Goal: Task Accomplishment & Management: Use online tool/utility

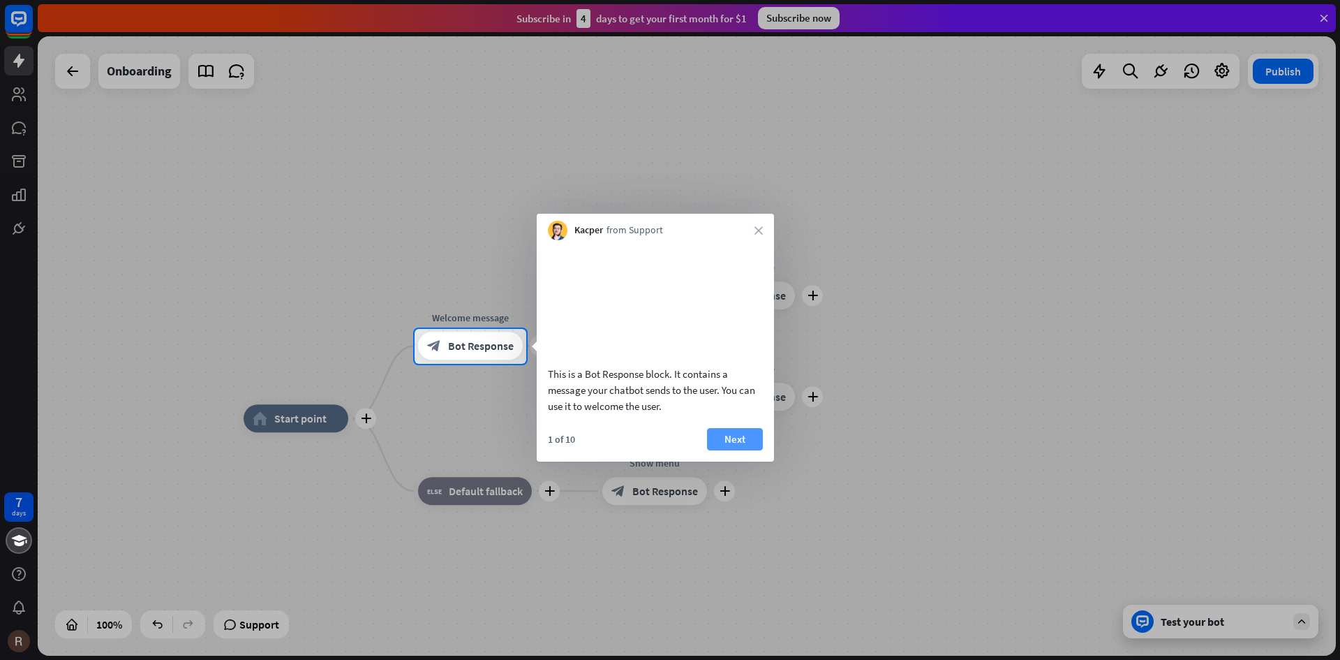
click at [729, 450] on button "Next" at bounding box center [735, 439] width 56 height 22
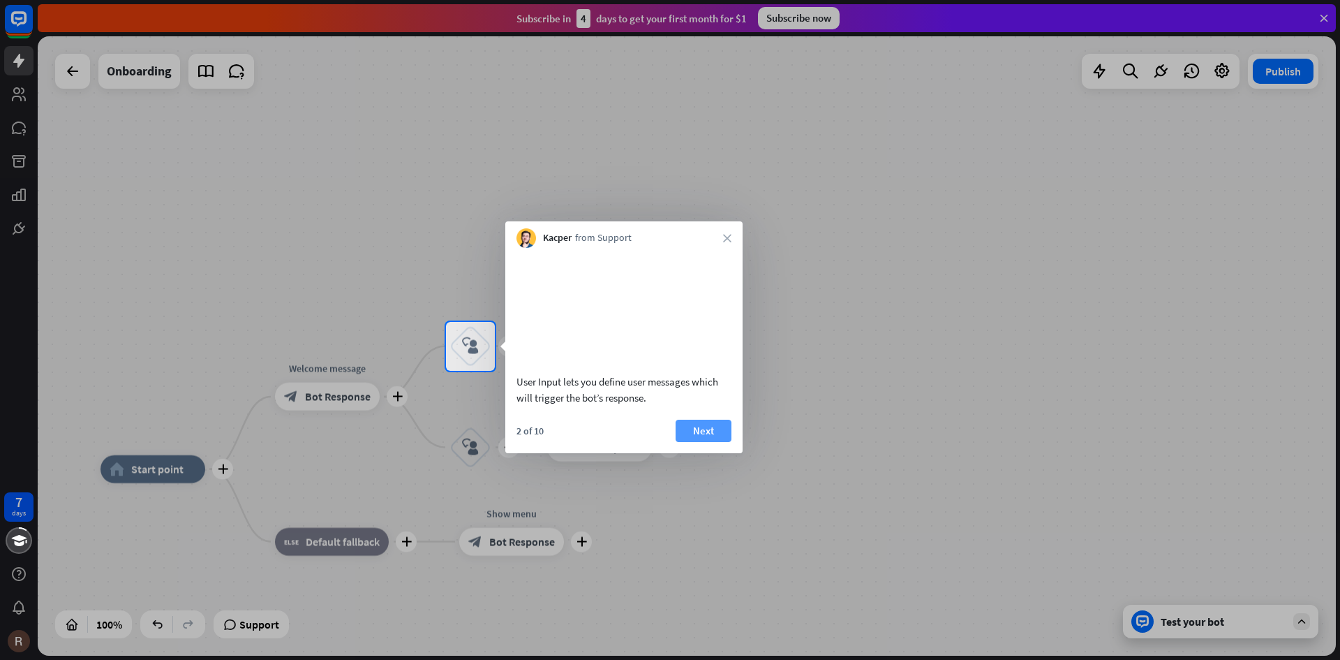
click at [717, 442] on button "Next" at bounding box center [704, 430] width 56 height 22
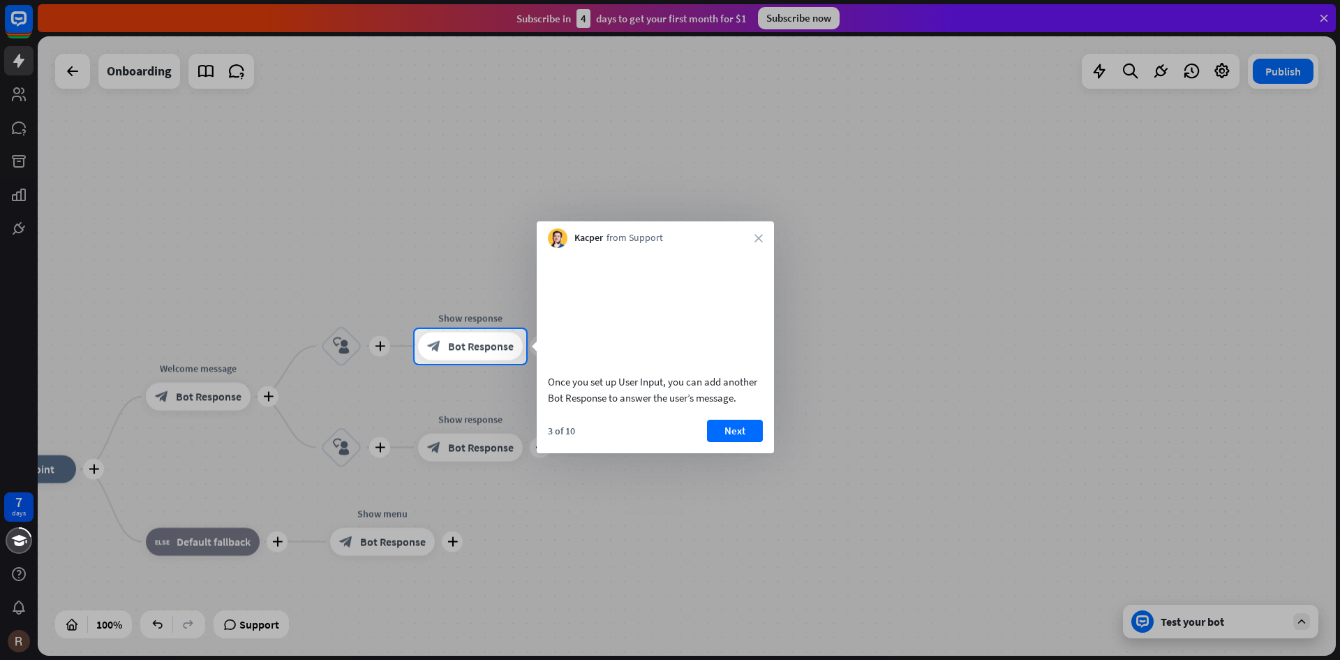
click at [738, 442] on button "Next" at bounding box center [735, 430] width 56 height 22
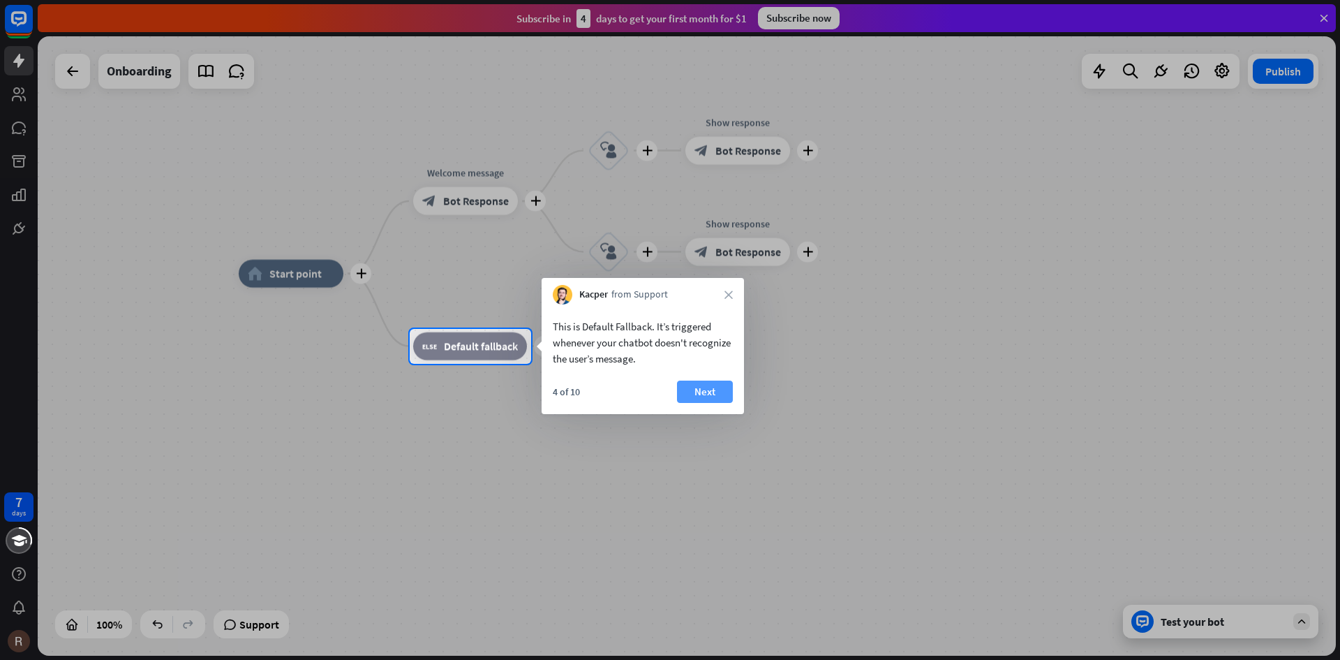
click at [705, 399] on button "Next" at bounding box center [705, 391] width 56 height 22
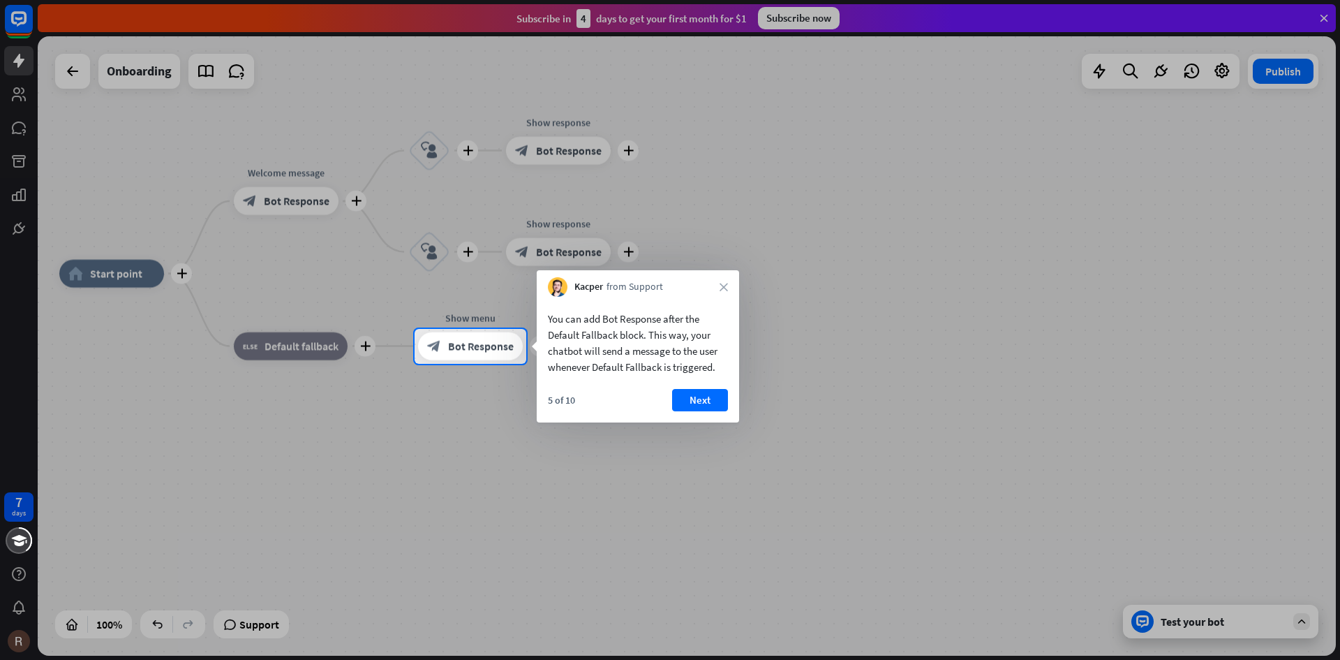
click at [729, 397] on div "5 of 10 Next" at bounding box center [638, 406] width 202 height 34
click at [692, 403] on button "Next" at bounding box center [700, 400] width 56 height 22
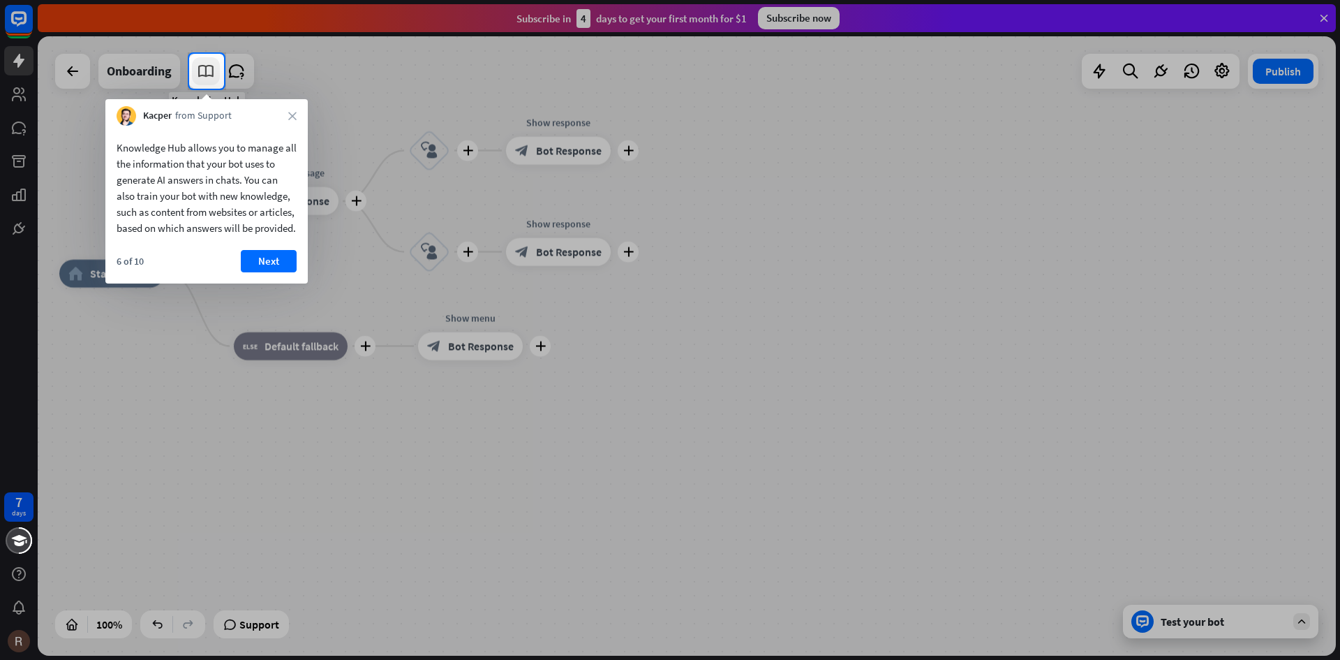
click at [209, 75] on icon at bounding box center [206, 71] width 18 height 18
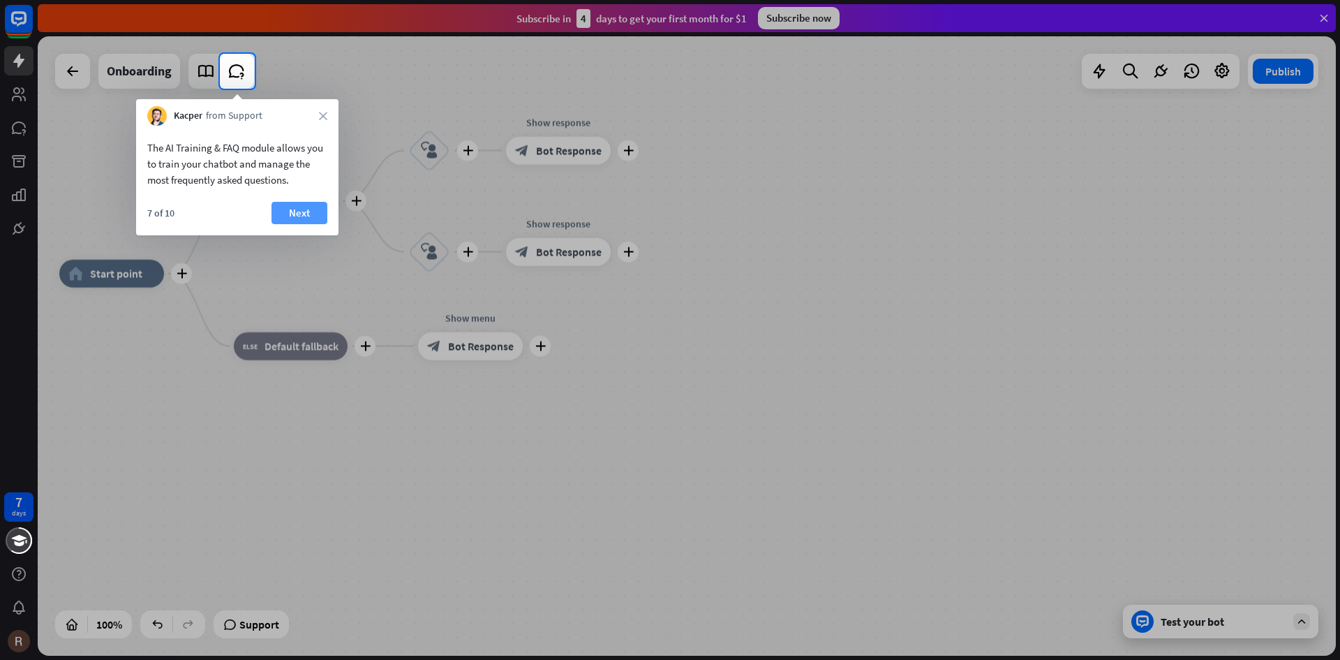
click at [291, 213] on button "Next" at bounding box center [299, 213] width 56 height 22
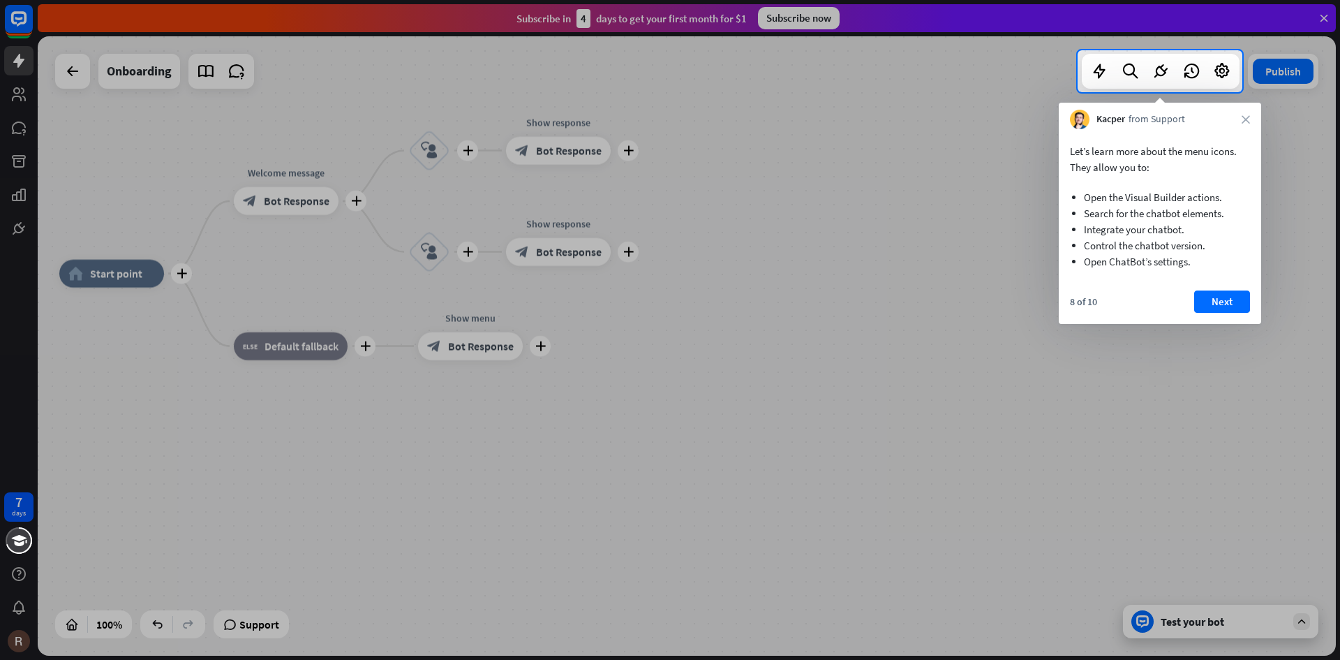
click at [1207, 302] on button "Next" at bounding box center [1222, 301] width 56 height 22
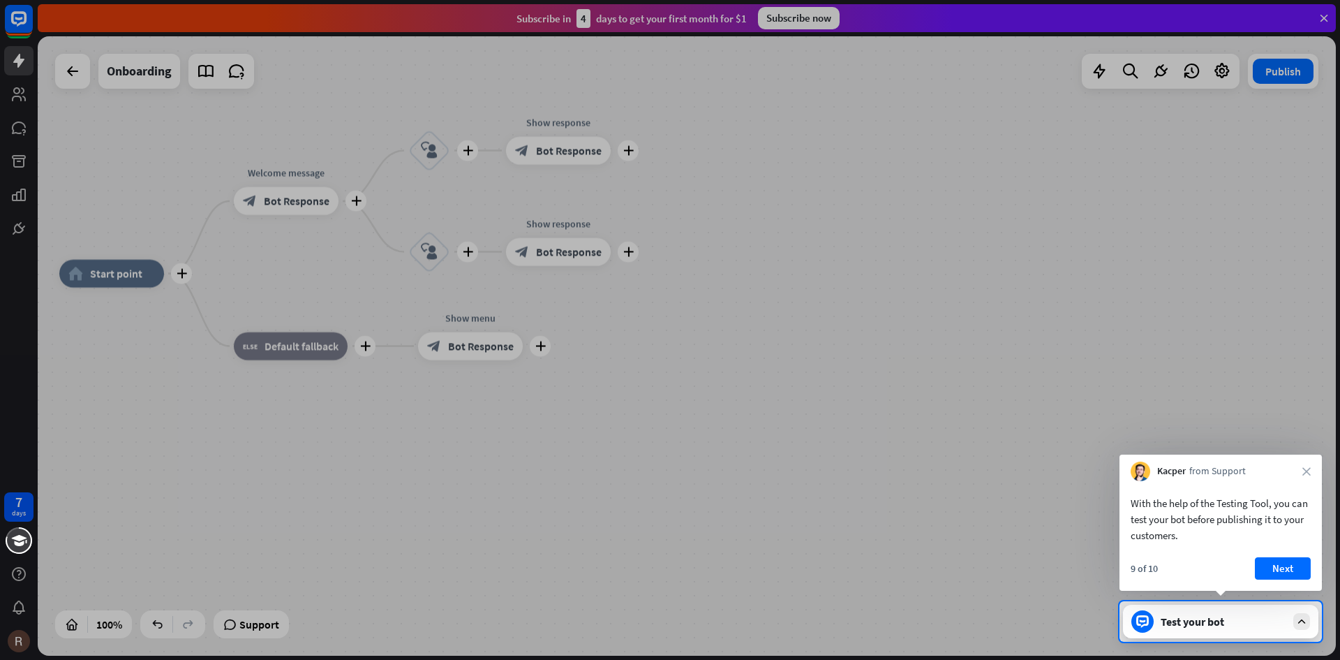
click at [1274, 620] on div "Test your bot" at bounding box center [1224, 621] width 126 height 14
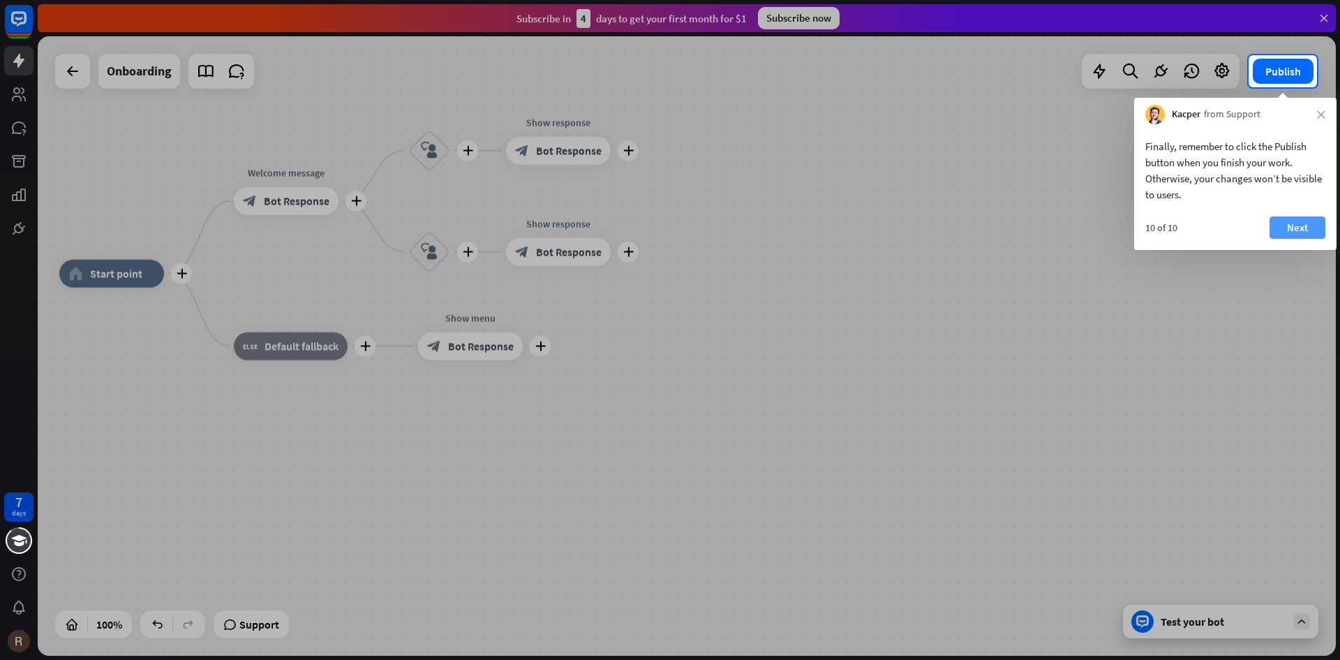
click at [1290, 228] on button "Next" at bounding box center [1298, 227] width 56 height 22
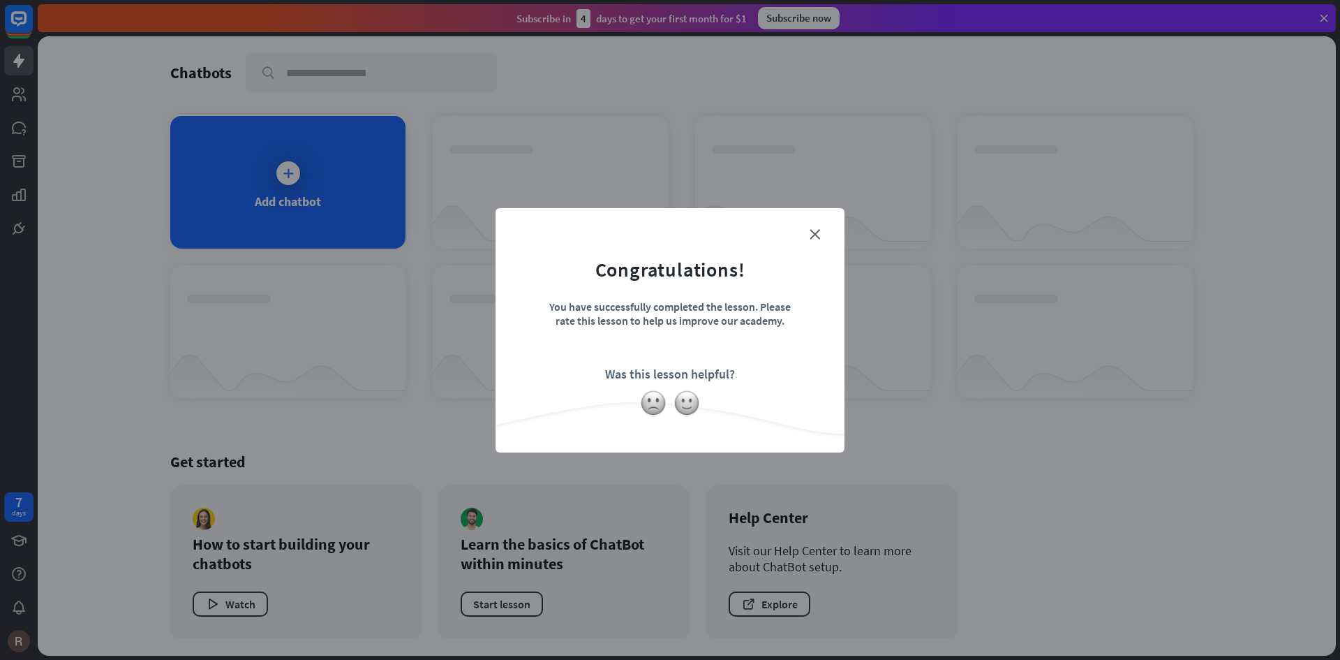
click at [741, 383] on form "Congratulations! You have successfully completed the lesson. Please rate this l…" at bounding box center [670, 308] width 314 height 167
click at [619, 378] on div "Was this lesson helpful?" at bounding box center [670, 374] width 130 height 16
drag, startPoint x: 627, startPoint y: 364, endPoint x: 741, endPoint y: 350, distance: 114.6
click at [630, 362] on form "Congratulations! You have successfully completed the lesson. Please rate this l…" at bounding box center [670, 308] width 314 height 167
drag, startPoint x: 752, startPoint y: 403, endPoint x: 782, endPoint y: 336, distance: 73.7
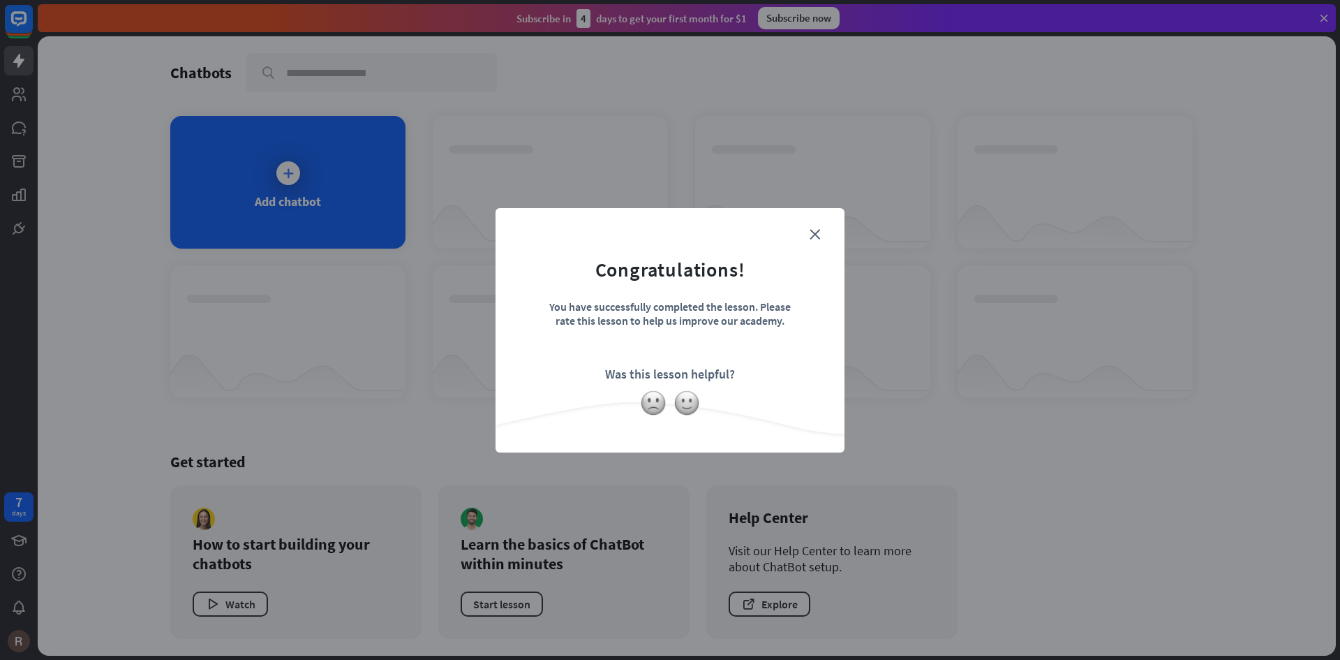
click at [752, 401] on div at bounding box center [670, 402] width 349 height 27
click at [826, 237] on form "Congratulations! You have successfully completed the lesson. Please rate this l…" at bounding box center [670, 308] width 314 height 167
click at [654, 397] on img at bounding box center [653, 402] width 27 height 27
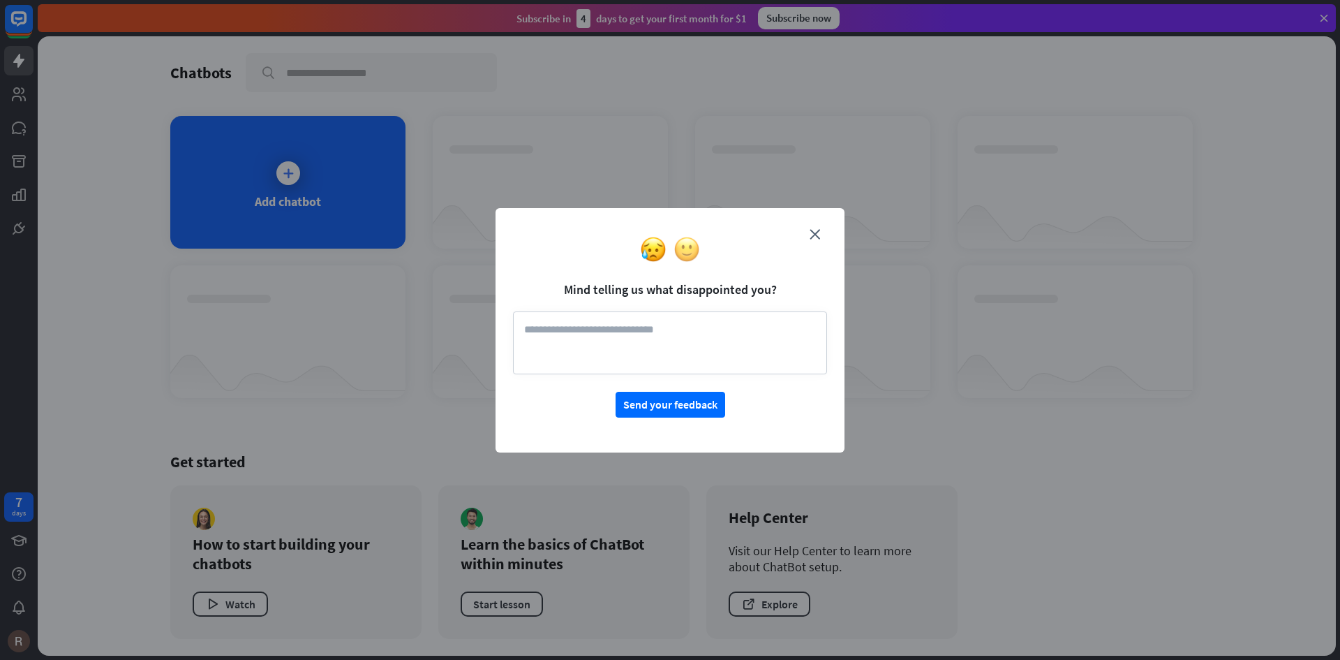
click at [689, 251] on img at bounding box center [687, 249] width 27 height 27
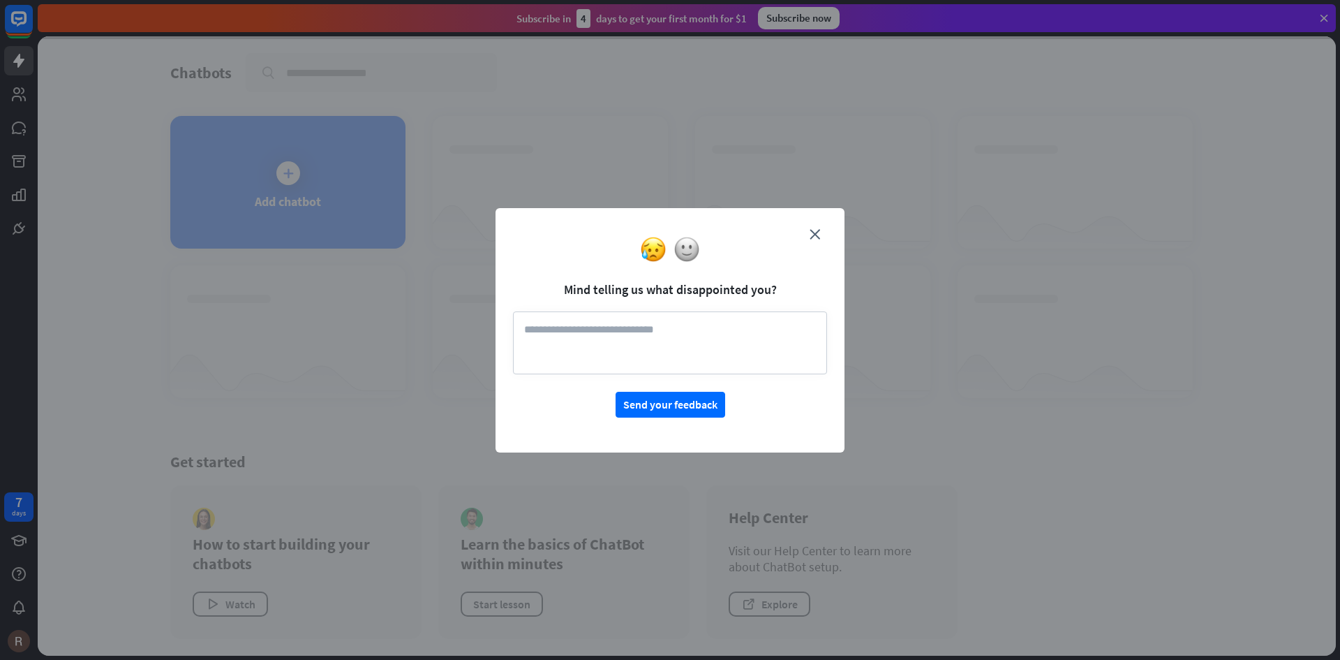
click at [641, 343] on textarea at bounding box center [670, 342] width 314 height 63
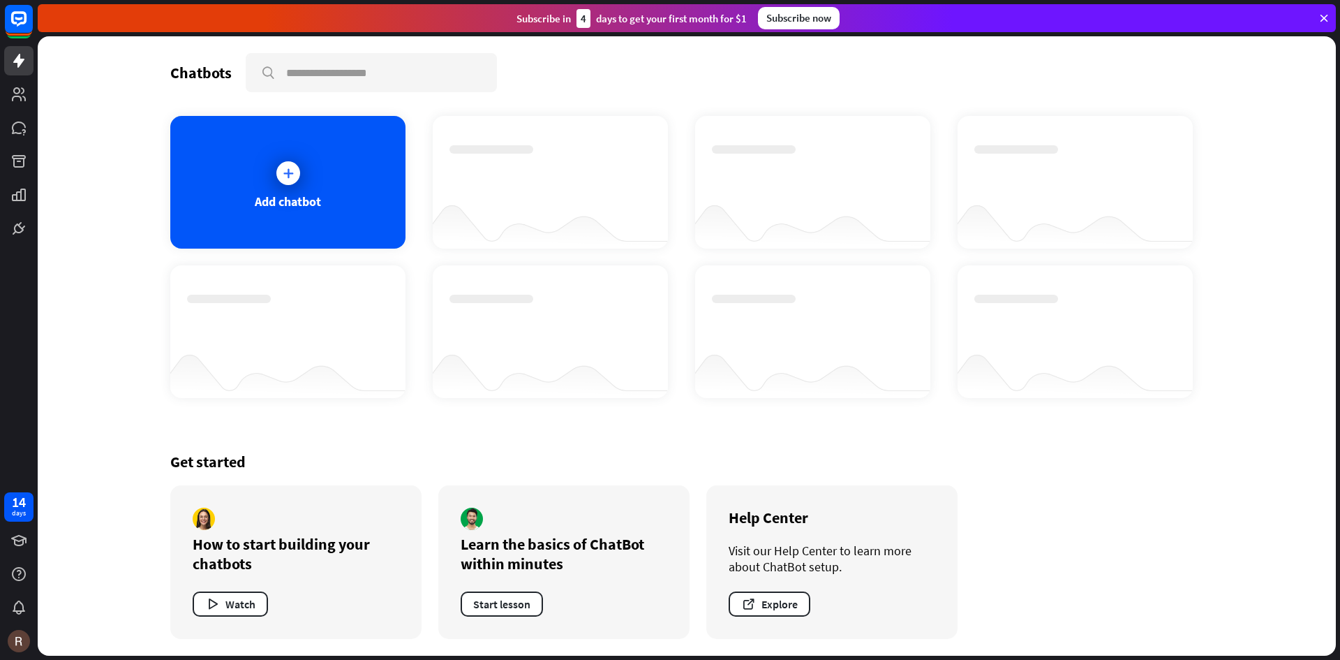
click at [1325, 17] on icon at bounding box center [1324, 18] width 13 height 13
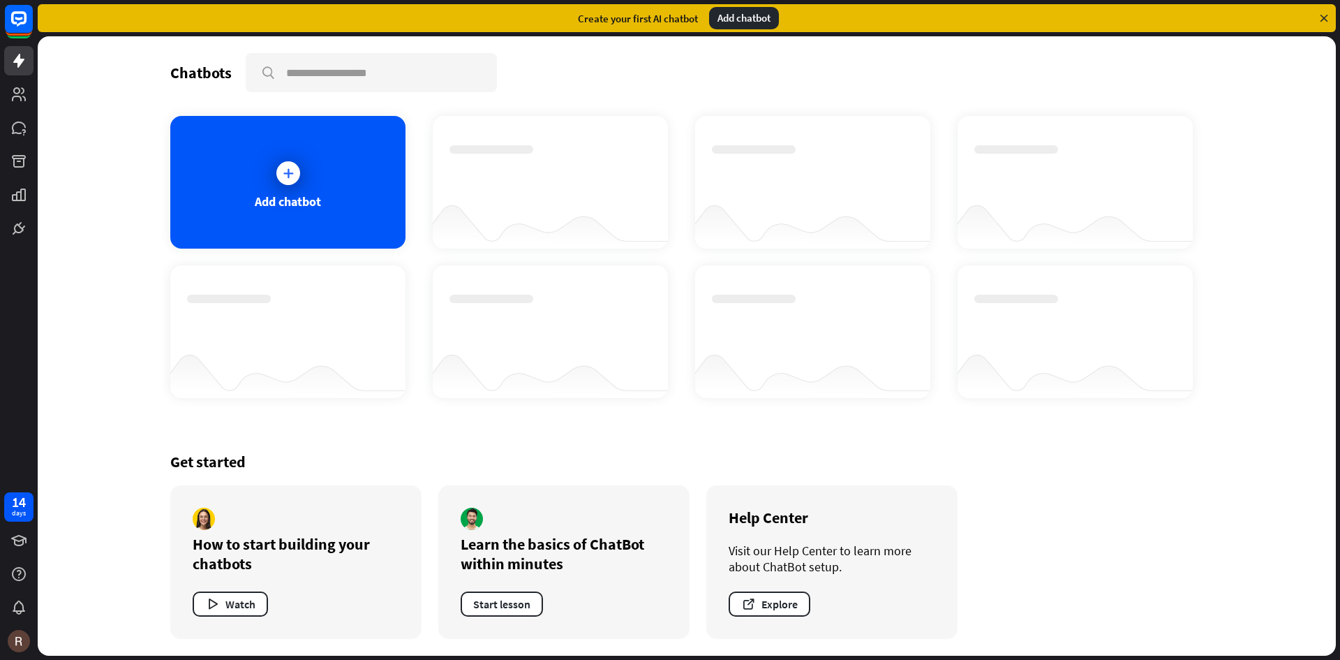
click at [761, 20] on div "Add chatbot" at bounding box center [744, 18] width 70 height 22
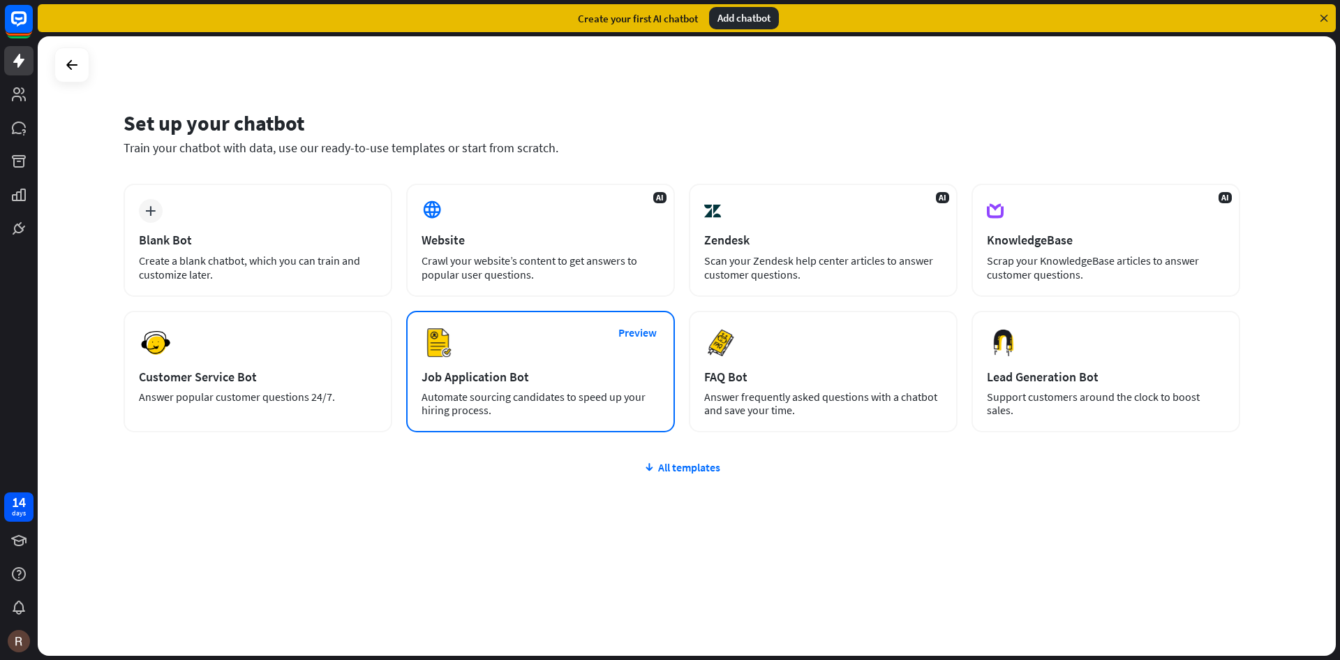
click at [481, 368] on div "Preview Job Application Bot Automate sourcing candidates to speed up your hirin…" at bounding box center [540, 371] width 269 height 121
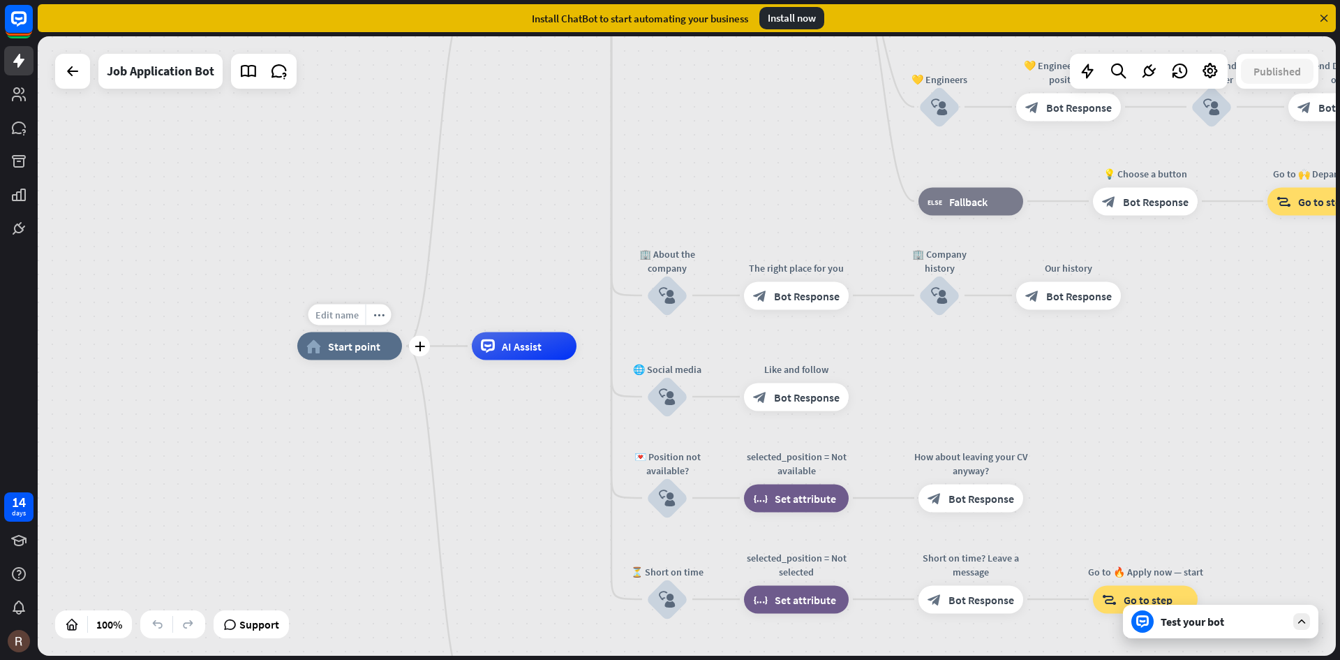
click at [350, 319] on span "Edit name" at bounding box center [336, 314] width 43 height 13
type input "*"
type input "**********"
click at [369, 218] on div "**********" at bounding box center [687, 345] width 1298 height 619
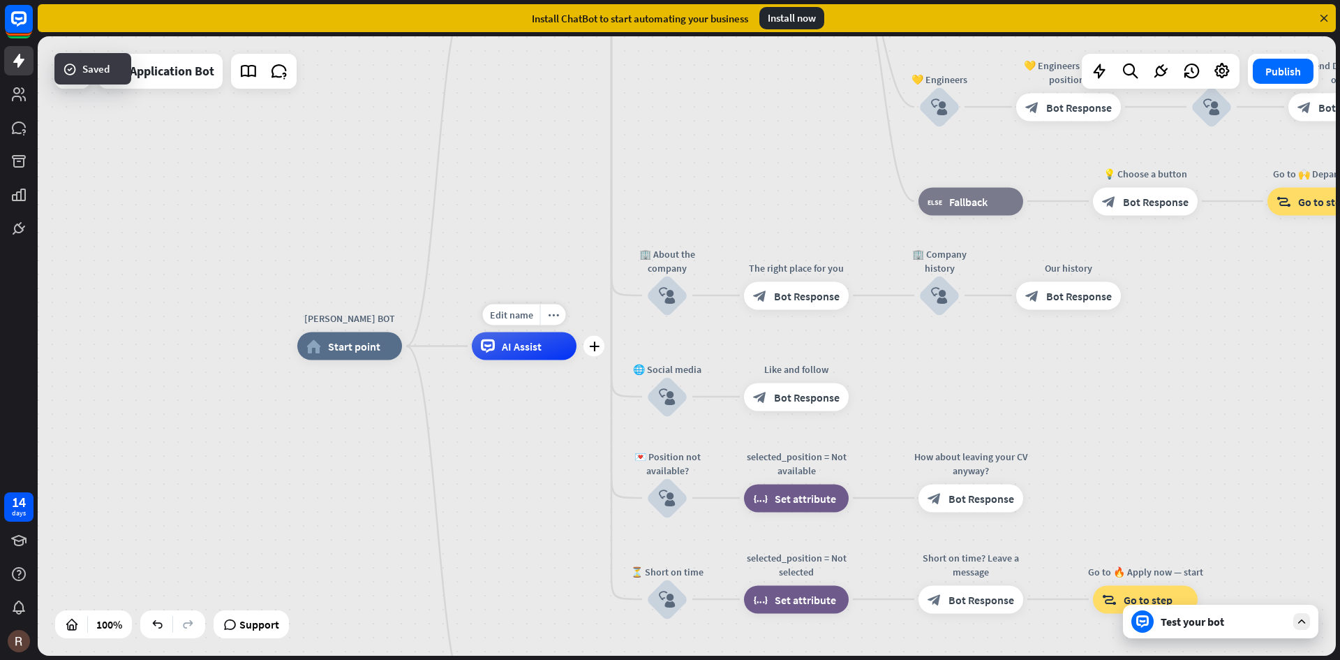
drag, startPoint x: 540, startPoint y: 347, endPoint x: 540, endPoint y: 334, distance: 12.6
click at [540, 345] on span "AI Assist" at bounding box center [522, 346] width 40 height 14
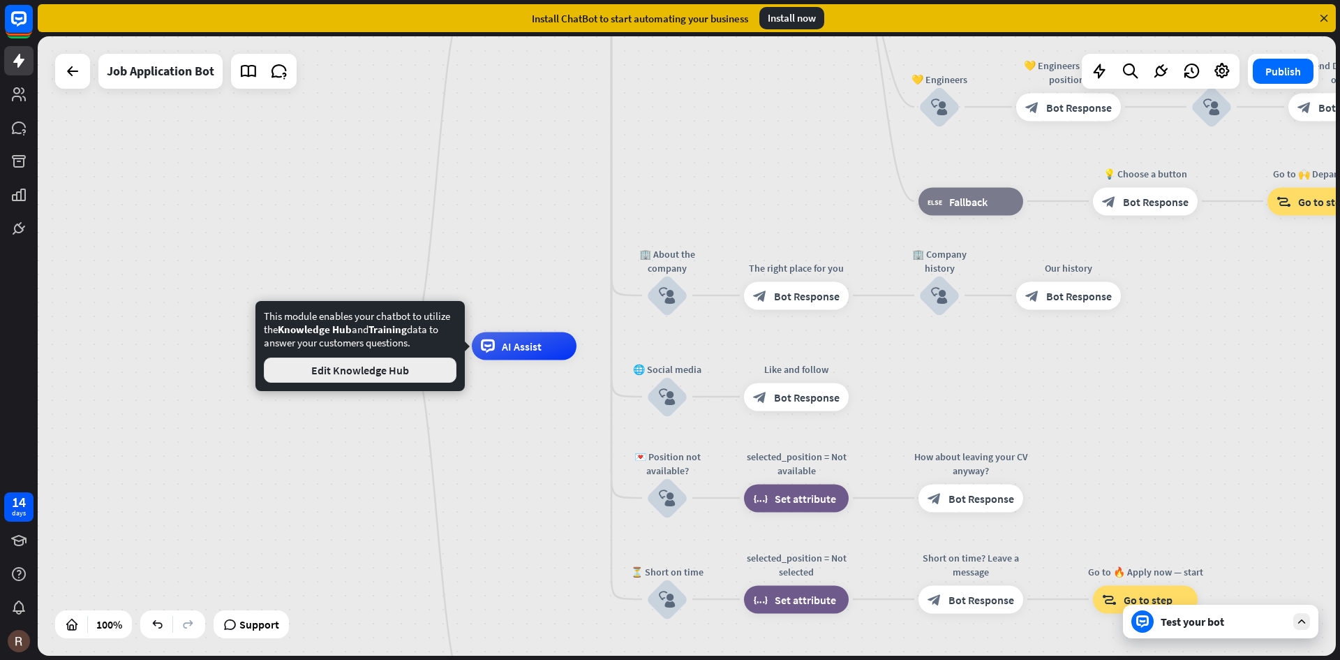
click at [357, 363] on button "Edit Knowledge Hub" at bounding box center [360, 369] width 193 height 25
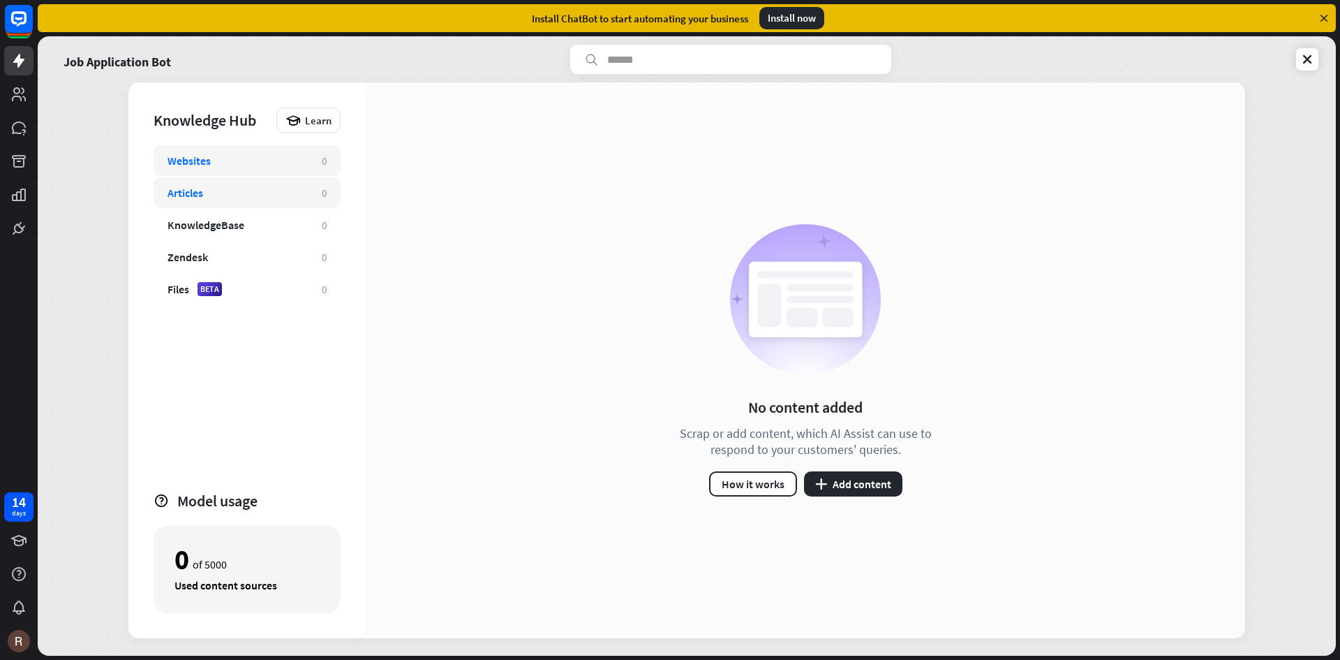
click at [209, 188] on div "Articles" at bounding box center [238, 193] width 140 height 14
click at [243, 226] on div "KnowledgeBase" at bounding box center [206, 225] width 77 height 14
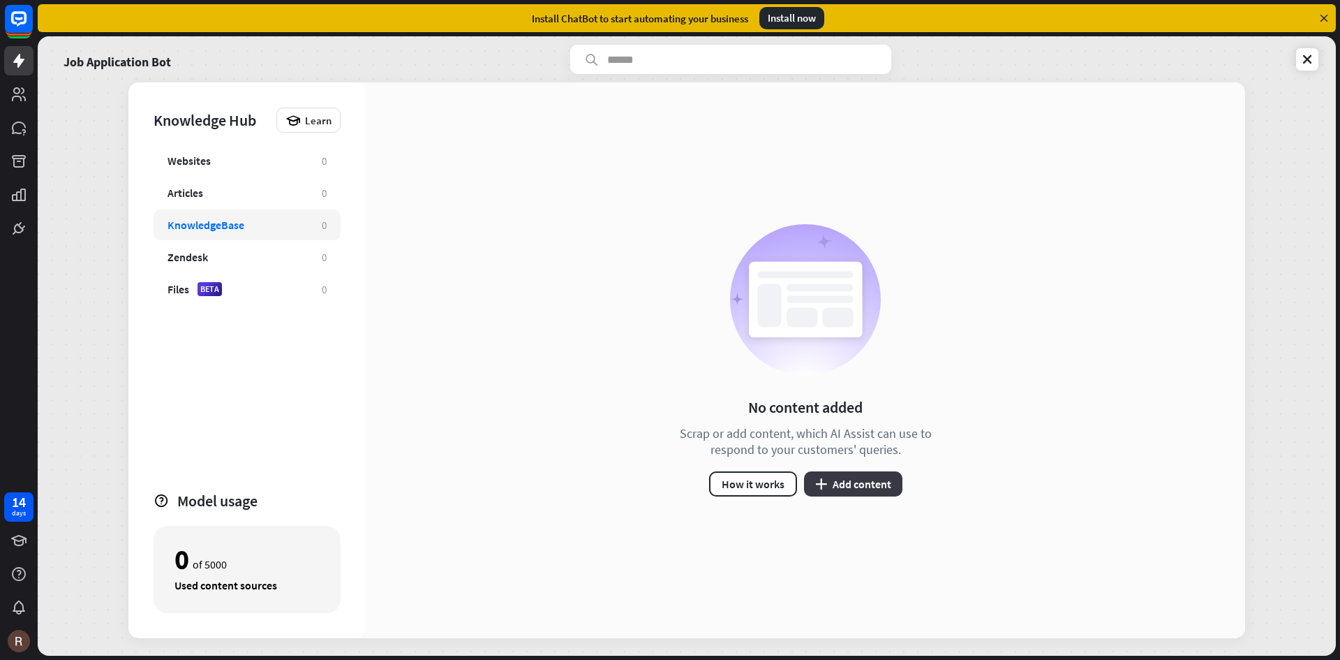
click at [853, 487] on button "plus Add content" at bounding box center [853, 483] width 98 height 25
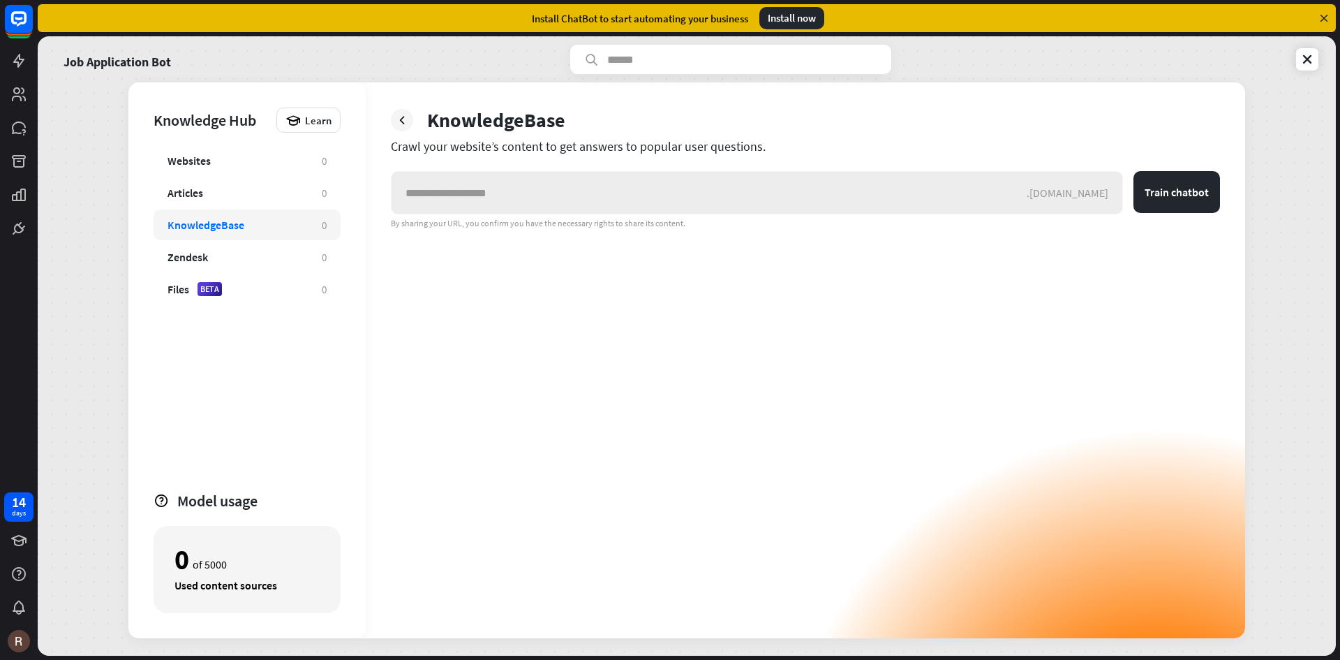
click at [447, 197] on input "text" at bounding box center [709, 193] width 635 height 42
drag, startPoint x: 181, startPoint y: 247, endPoint x: 189, endPoint y: 249, distance: 8.0
click at [181, 251] on div "Zendesk 0" at bounding box center [247, 256] width 187 height 31
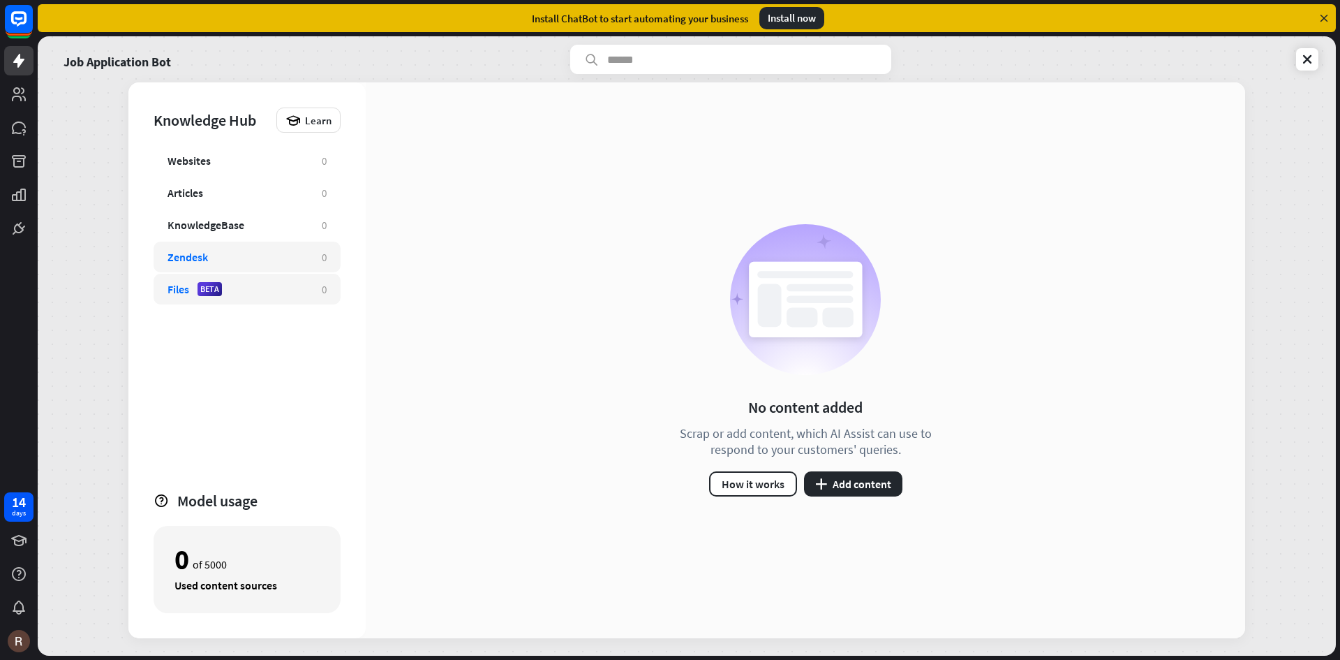
click at [214, 284] on div "BETA" at bounding box center [210, 289] width 24 height 14
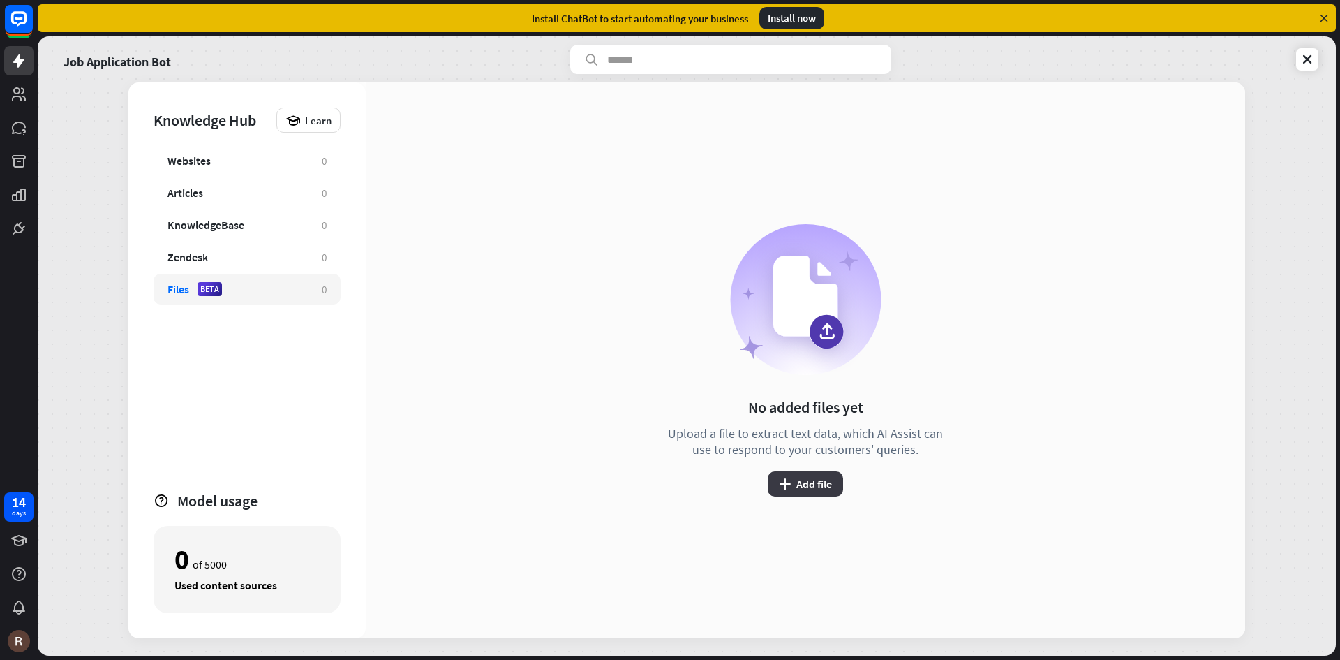
click at [809, 480] on button "plus Add file" at bounding box center [805, 483] width 75 height 25
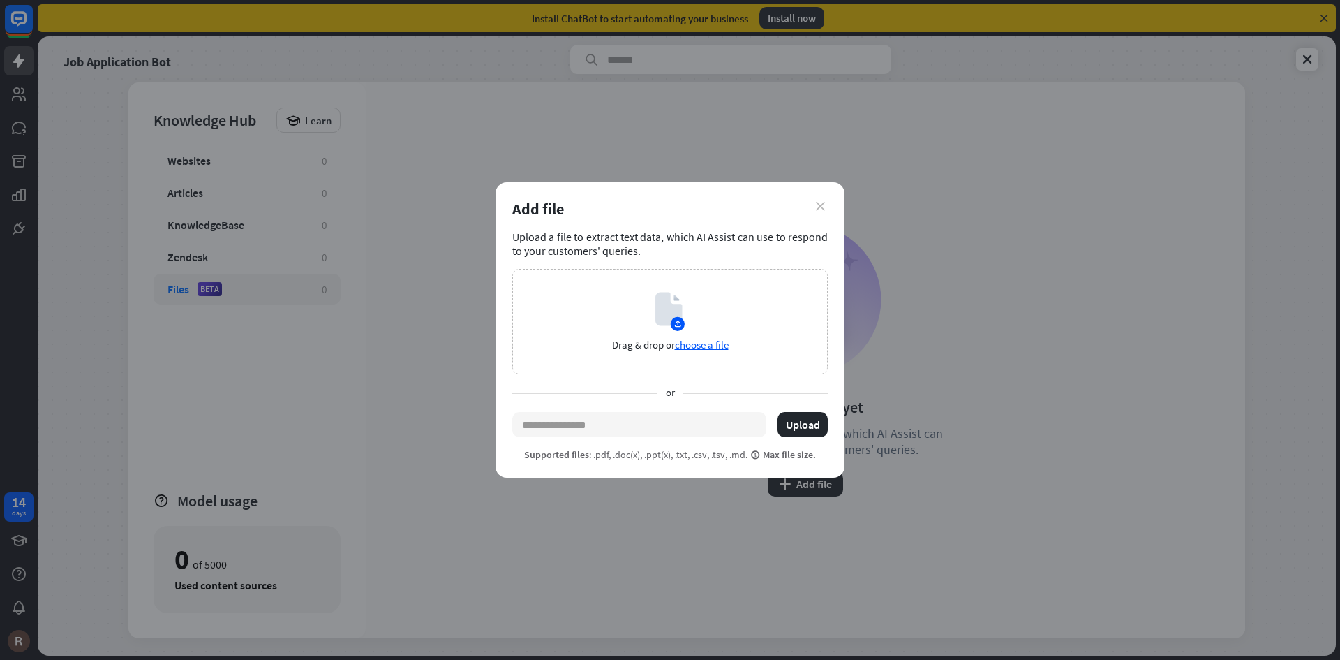
click at [824, 204] on icon "close" at bounding box center [820, 206] width 9 height 9
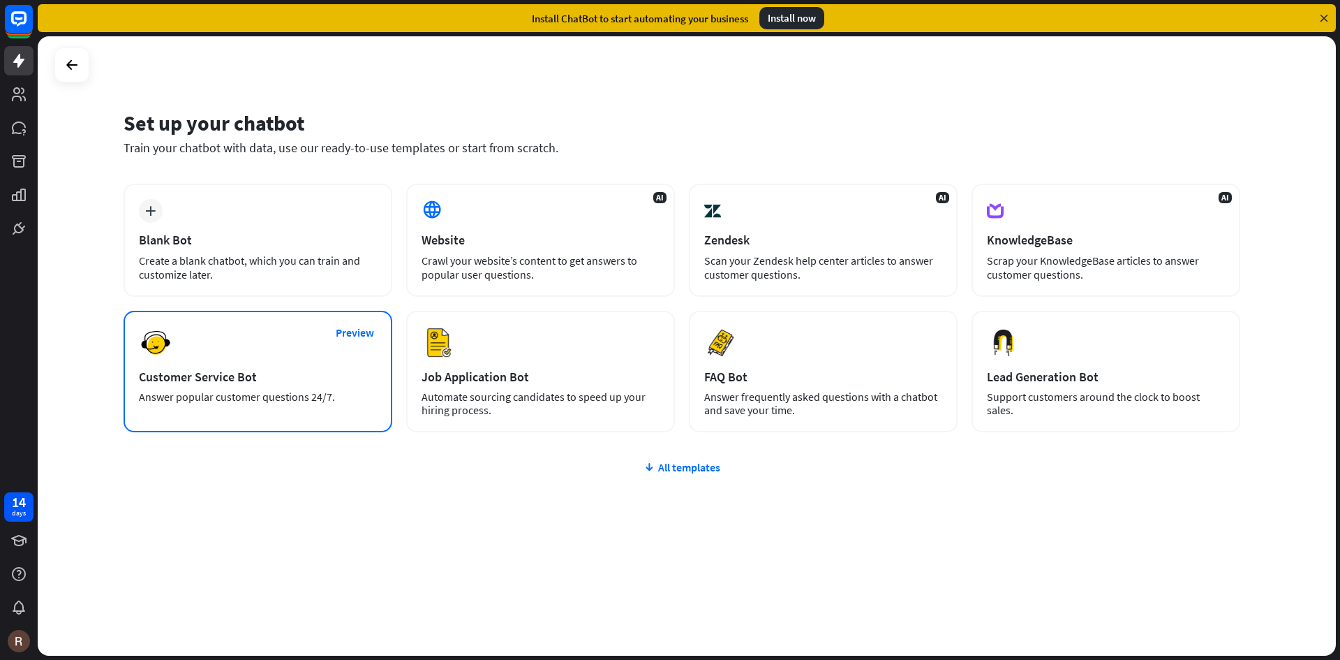
click at [277, 381] on div "Customer Service Bot" at bounding box center [258, 377] width 238 height 16
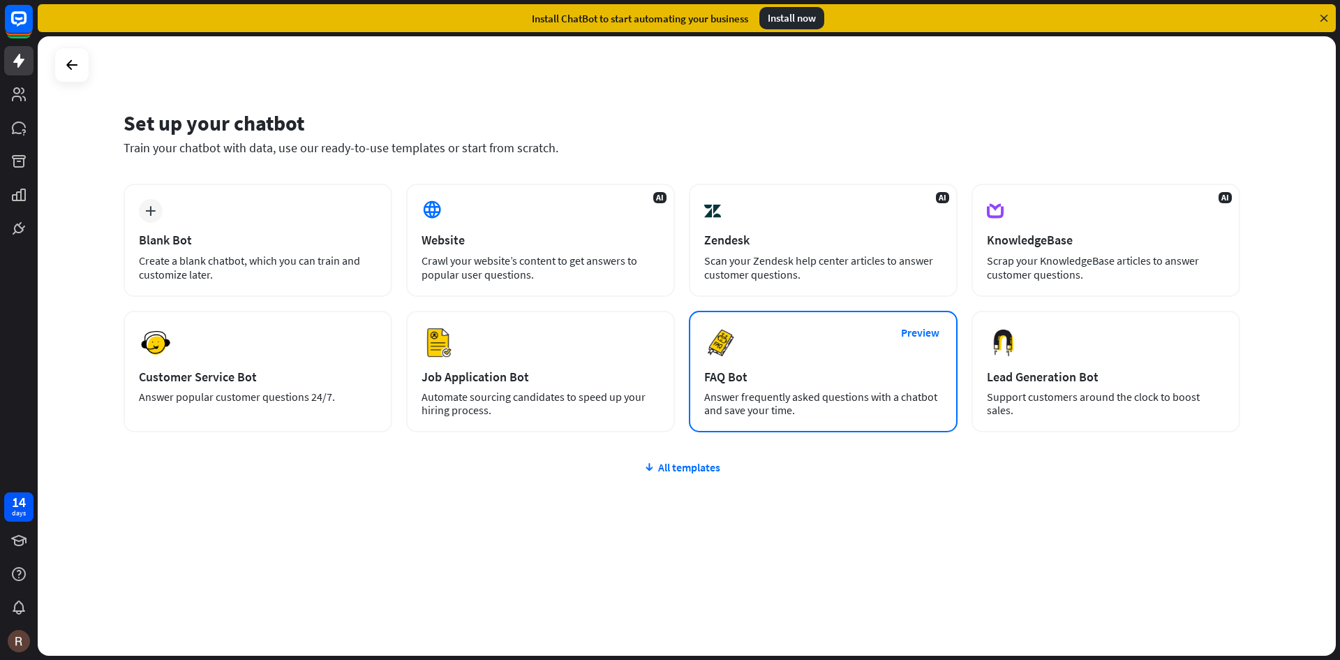
click at [874, 367] on div "Preview FAQ Bot [PERSON_NAME] frequently asked questions with a chatbot and sav…" at bounding box center [823, 371] width 269 height 121
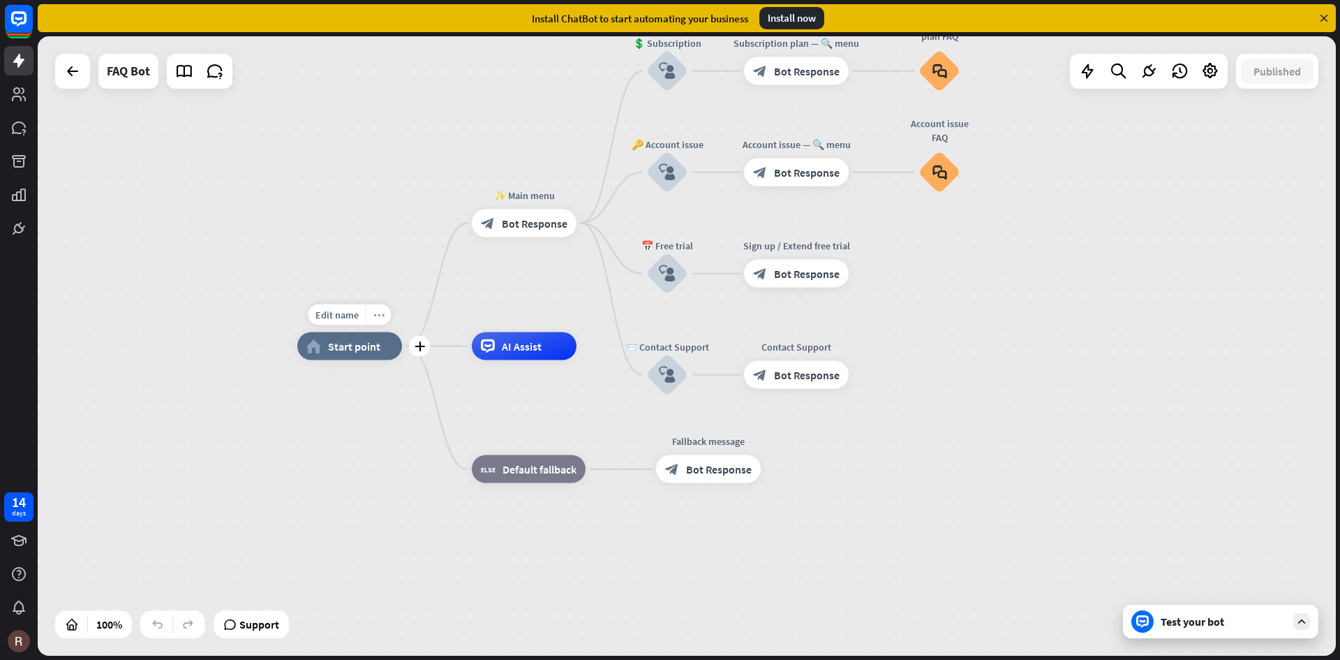
click at [389, 320] on div "more_horiz" at bounding box center [379, 314] width 26 height 21
click at [403, 359] on icon "collapse" at bounding box center [403, 361] width 15 height 11
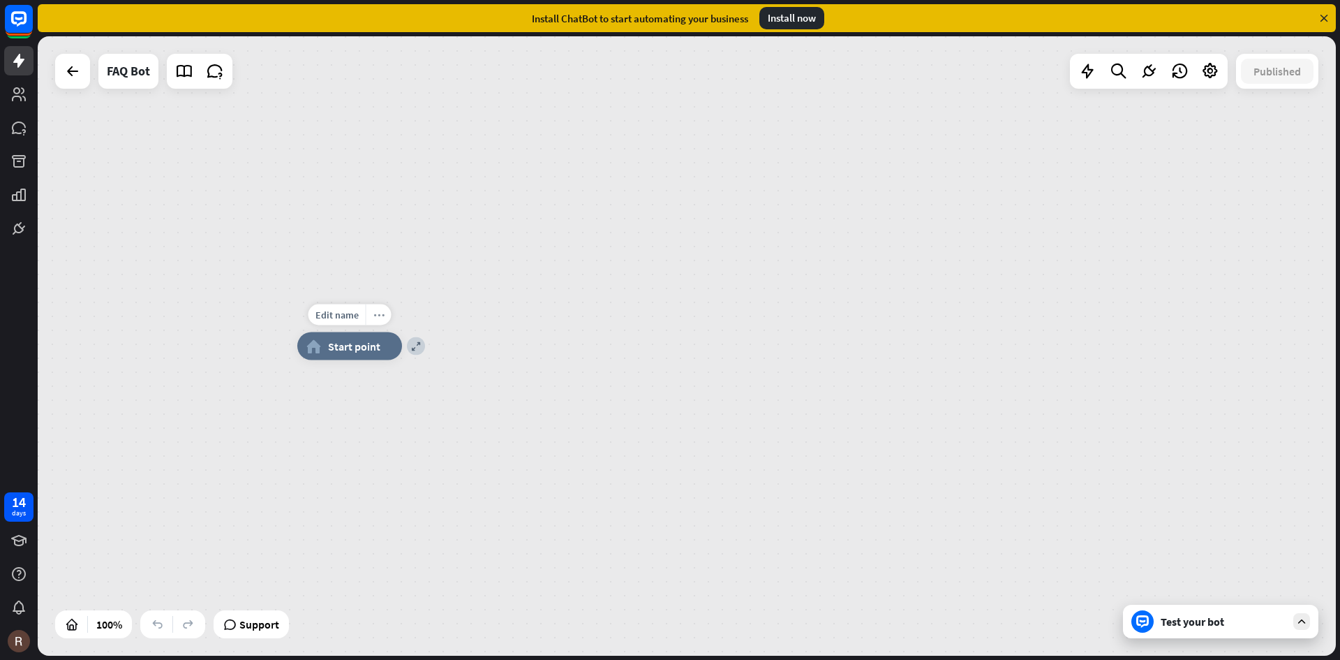
click at [387, 322] on div "more_horiz" at bounding box center [379, 314] width 26 height 21
click at [411, 364] on div "expand Expand all" at bounding box center [457, 364] width 140 height 28
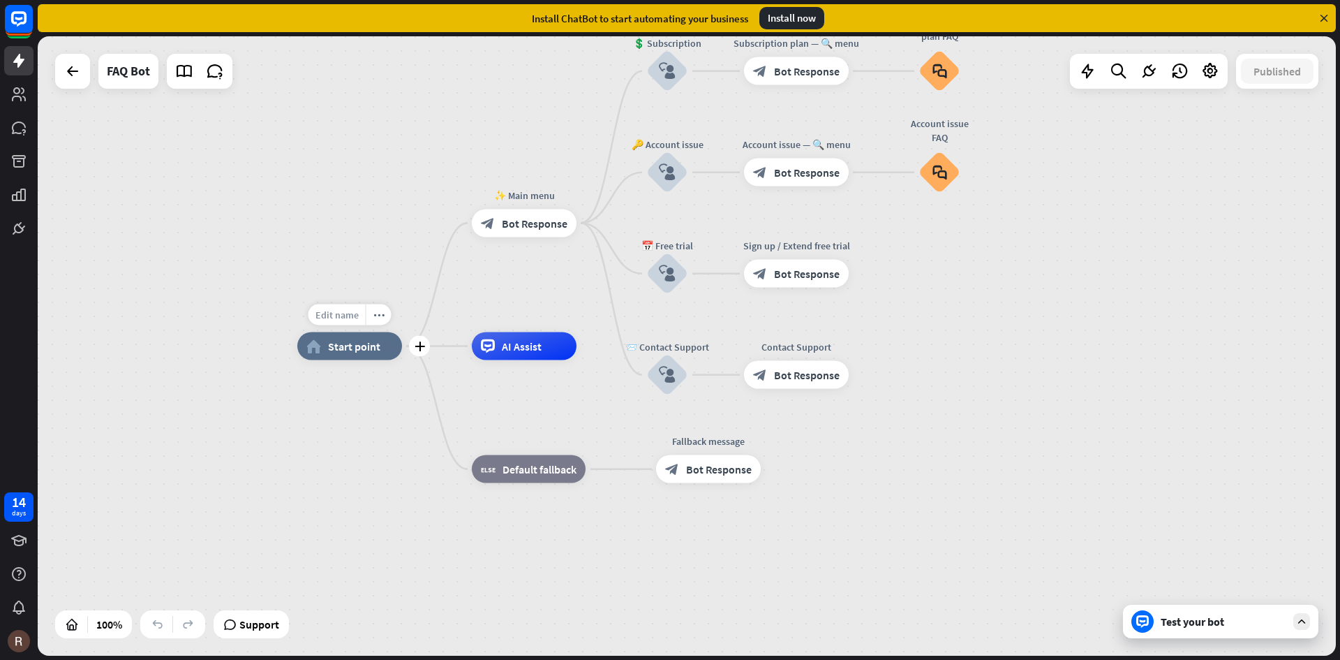
click at [359, 325] on div "Edit name" at bounding box center [336, 314] width 57 height 21
type input "**********"
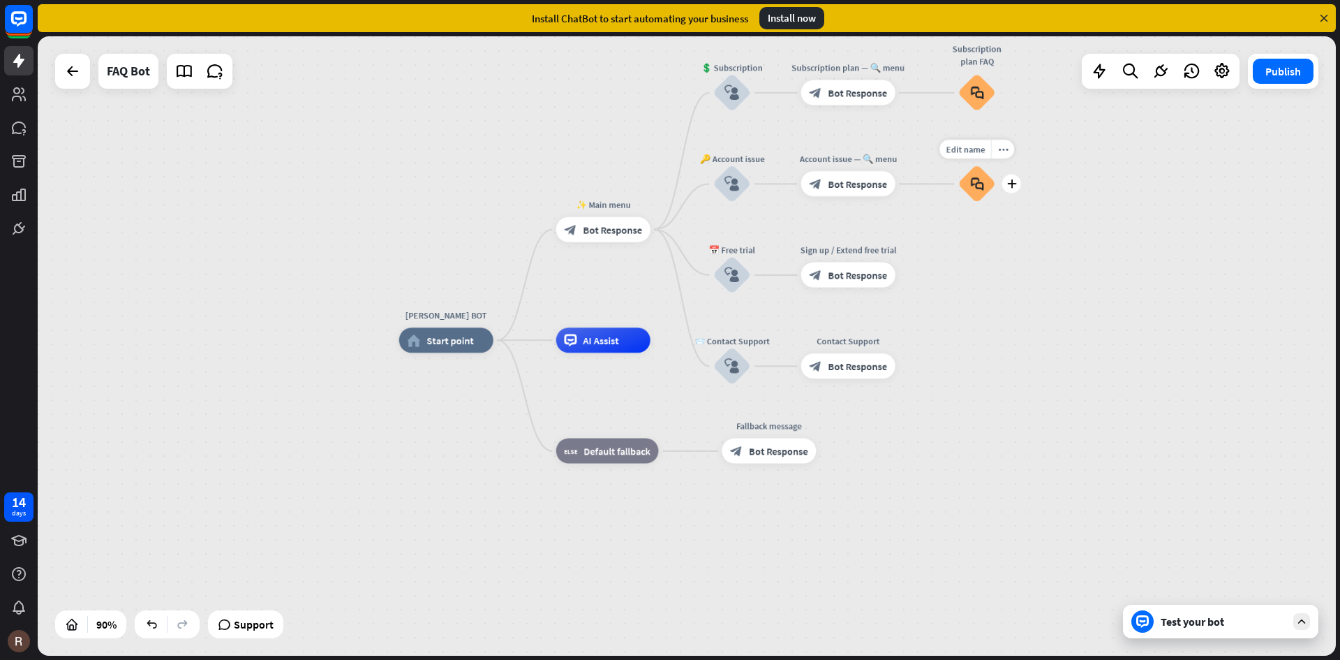
click at [973, 191] on div "block_faq" at bounding box center [977, 184] width 38 height 38
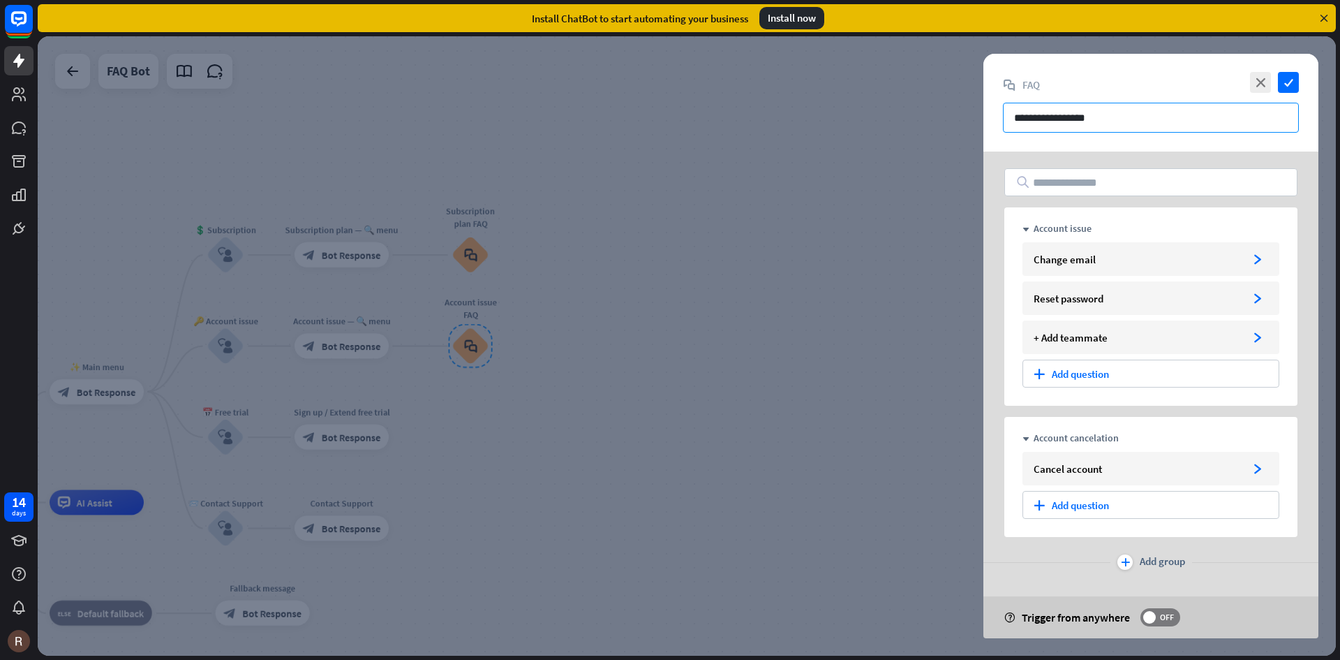
click at [1057, 119] on input "**********" at bounding box center [1151, 118] width 296 height 30
click at [1259, 76] on icon "close" at bounding box center [1260, 82] width 21 height 21
drag, startPoint x: 660, startPoint y: 137, endPoint x: 570, endPoint y: 130, distance: 91.1
click at [657, 135] on div at bounding box center [687, 345] width 1298 height 619
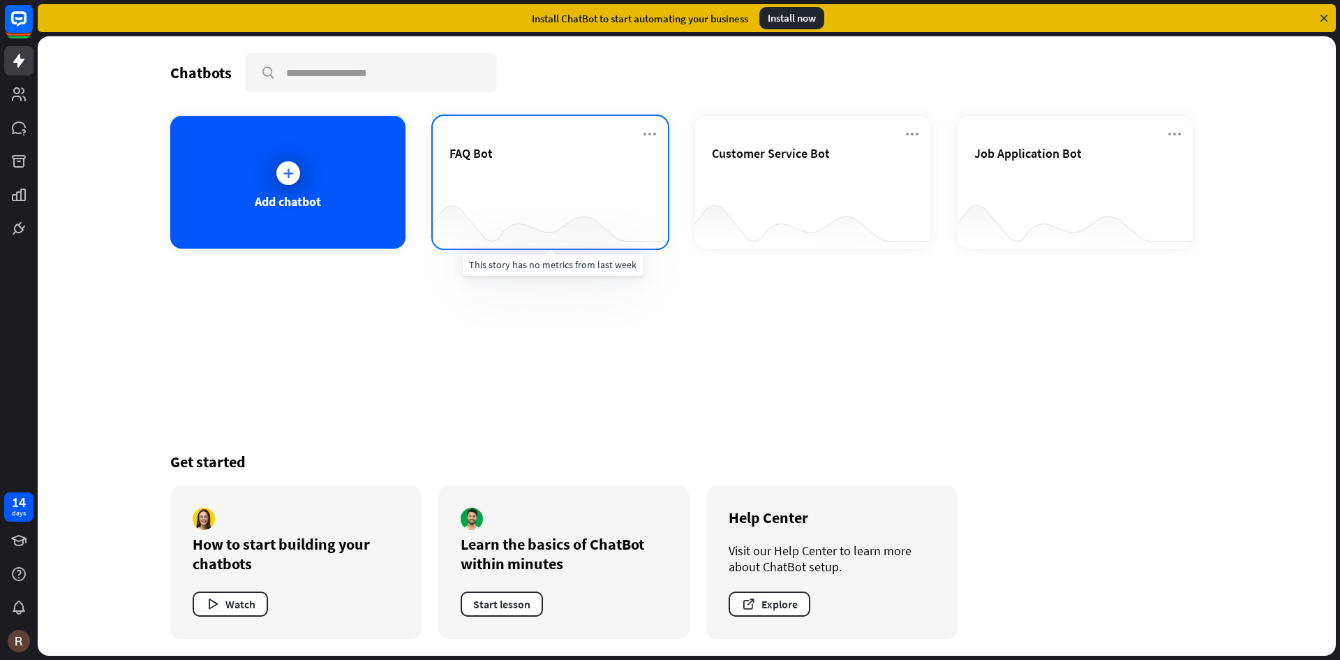
click at [526, 232] on div at bounding box center [550, 221] width 235 height 54
